Goal: Check status: Check status

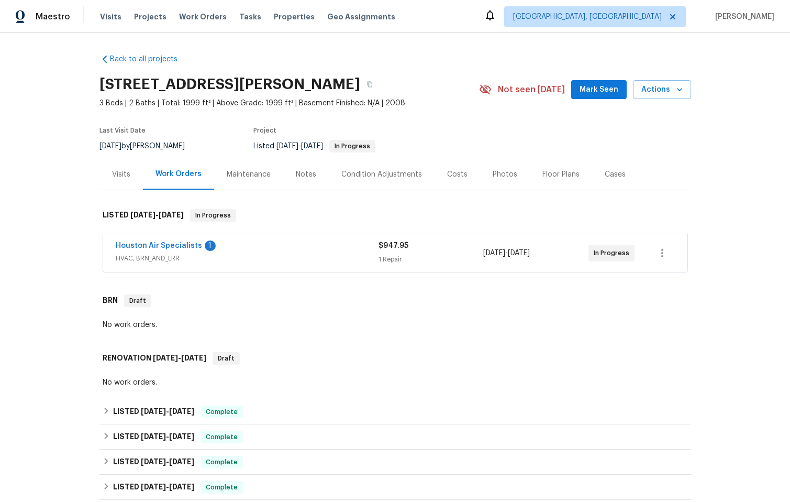
click at [260, 242] on div "Houston Air Specialists 1" at bounding box center [247, 246] width 263 height 13
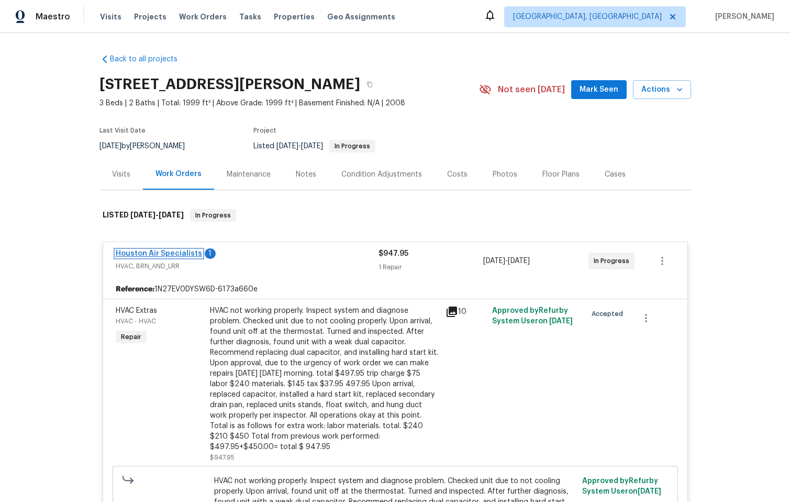
click at [138, 251] on link "Houston Air Specialists" at bounding box center [159, 253] width 86 height 7
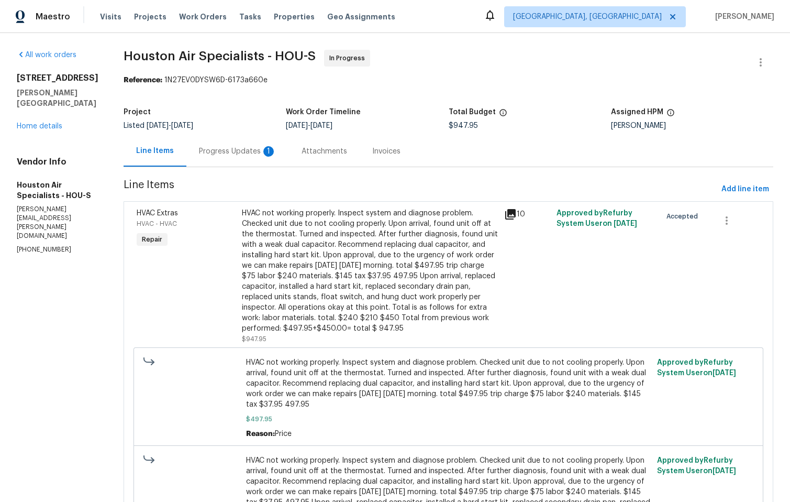
click at [232, 144] on div "Progress Updates 1" at bounding box center [237, 151] width 103 height 31
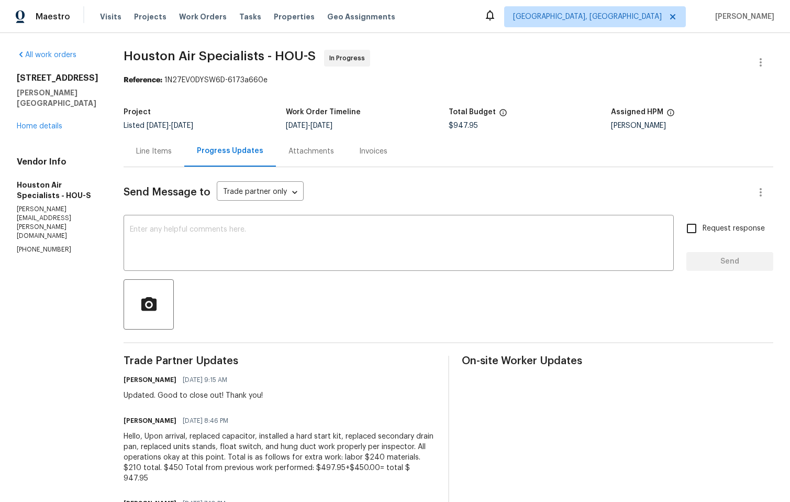
click at [152, 168] on div "Send Message to Trade partner only Trade partner only ​ x ​ Request response Se…" at bounding box center [449, 393] width 650 height 453
click at [157, 147] on div "Line Items" at bounding box center [154, 151] width 36 height 10
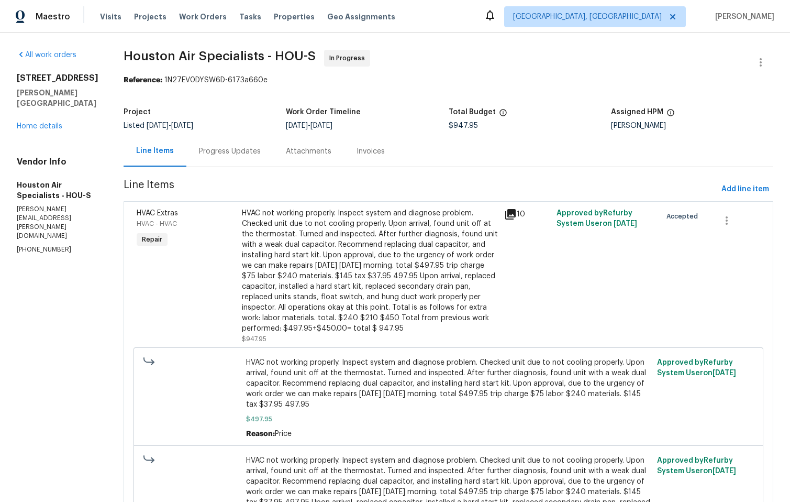
click at [382, 270] on div "HVAC not working properly. Inspect system and diagnose problem. Checked unit du…" at bounding box center [370, 271] width 256 height 126
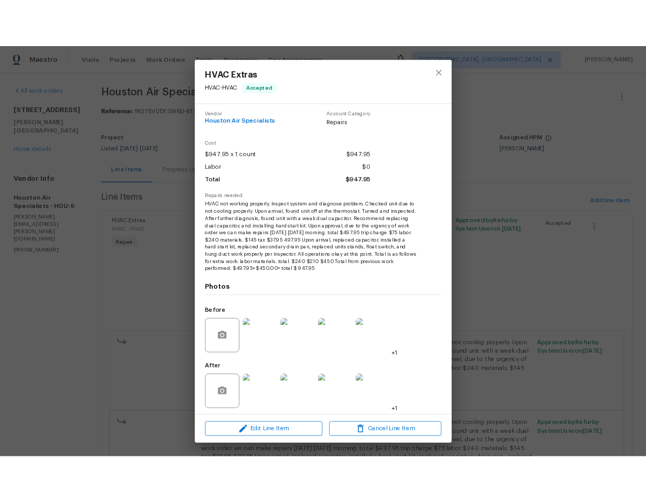
scroll to position [7, 0]
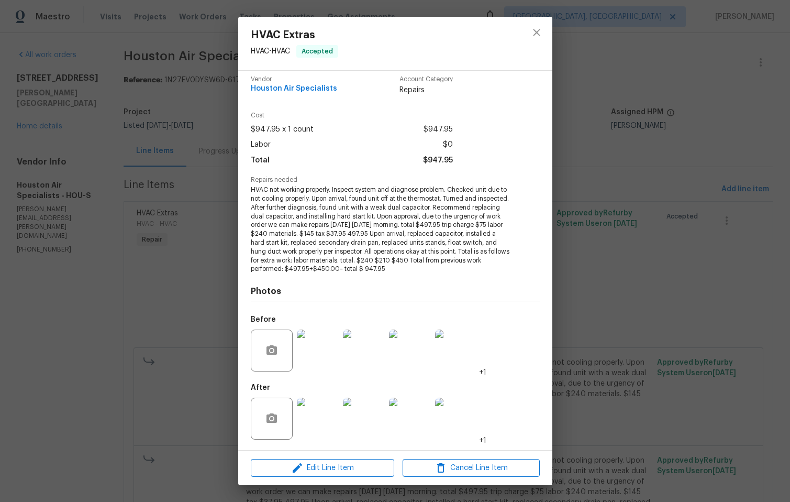
click at [322, 424] on img at bounding box center [318, 419] width 42 height 42
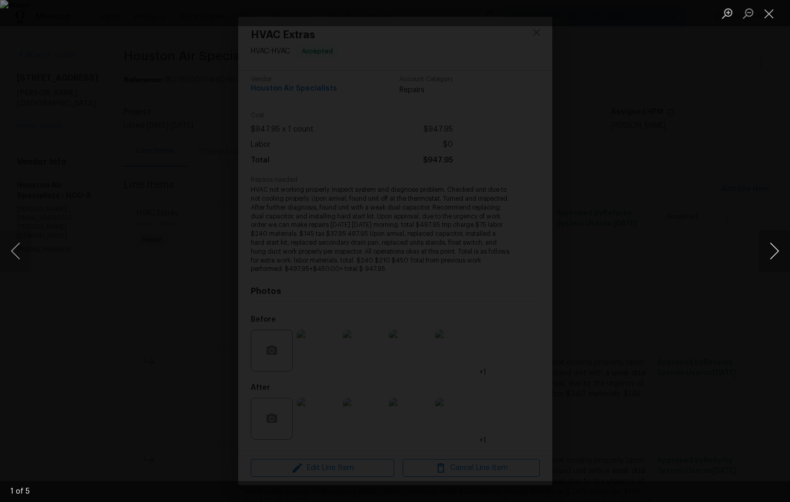
click at [781, 245] on button "Next image" at bounding box center [774, 251] width 31 height 42
click at [774, 246] on button "Next image" at bounding box center [774, 251] width 31 height 42
click at [772, 247] on button "Next image" at bounding box center [774, 251] width 31 height 42
click at [772, 248] on button "Next image" at bounding box center [774, 251] width 31 height 42
click at [770, 248] on button "Next image" at bounding box center [774, 251] width 31 height 42
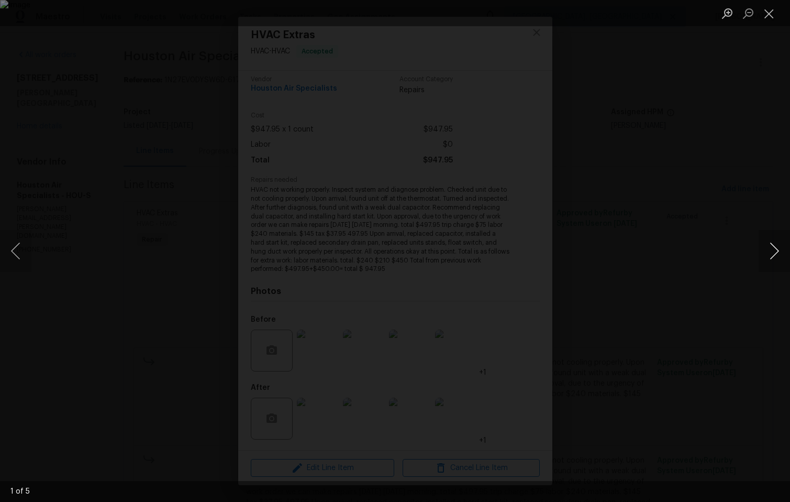
click at [769, 248] on button "Next image" at bounding box center [774, 251] width 31 height 42
click at [769, 246] on button "Next image" at bounding box center [774, 251] width 31 height 42
click at [768, 246] on button "Next image" at bounding box center [774, 251] width 31 height 42
click at [765, 249] on button "Next image" at bounding box center [774, 251] width 31 height 42
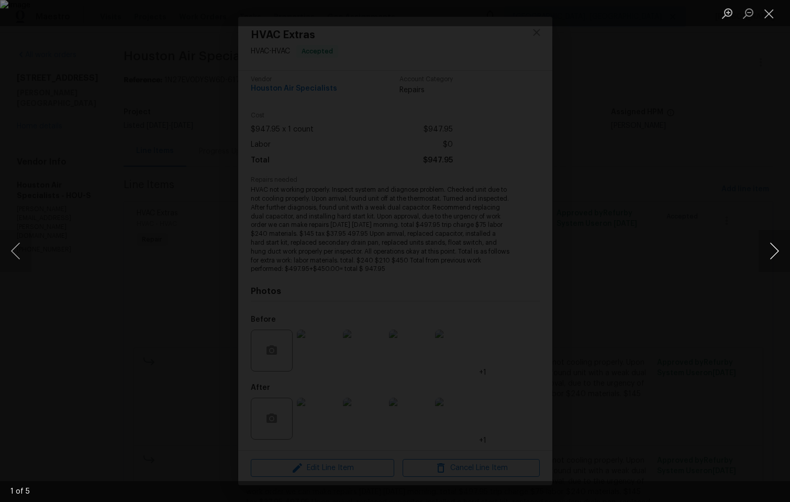
click at [766, 250] on button "Next image" at bounding box center [774, 251] width 31 height 42
click at [768, 251] on button "Next image" at bounding box center [774, 251] width 31 height 42
click at [768, 253] on button "Next image" at bounding box center [774, 251] width 31 height 42
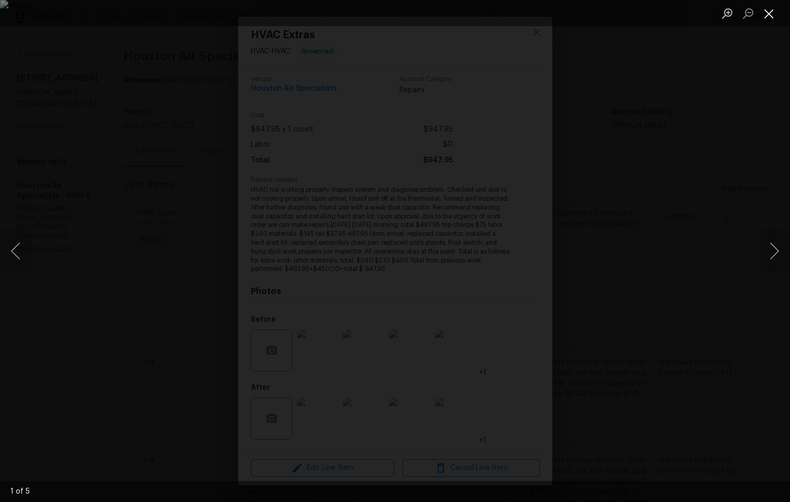
click at [765, 8] on button "Close lightbox" at bounding box center [769, 13] width 21 height 18
